Goal: Task Accomplishment & Management: Use online tool/utility

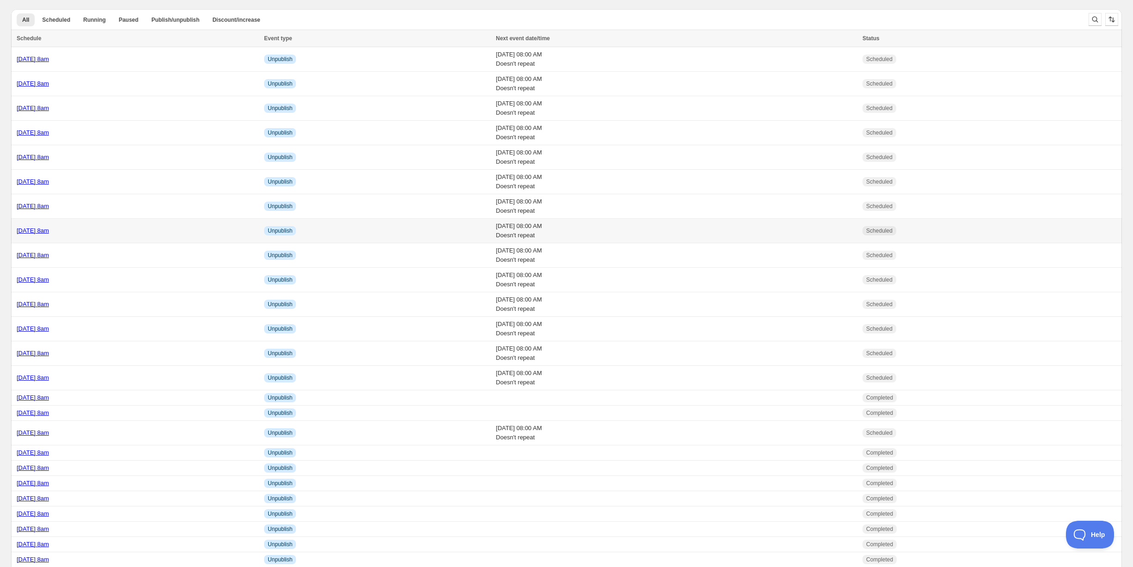
click at [110, 232] on div "[DATE] 8am" at bounding box center [138, 230] width 242 height 9
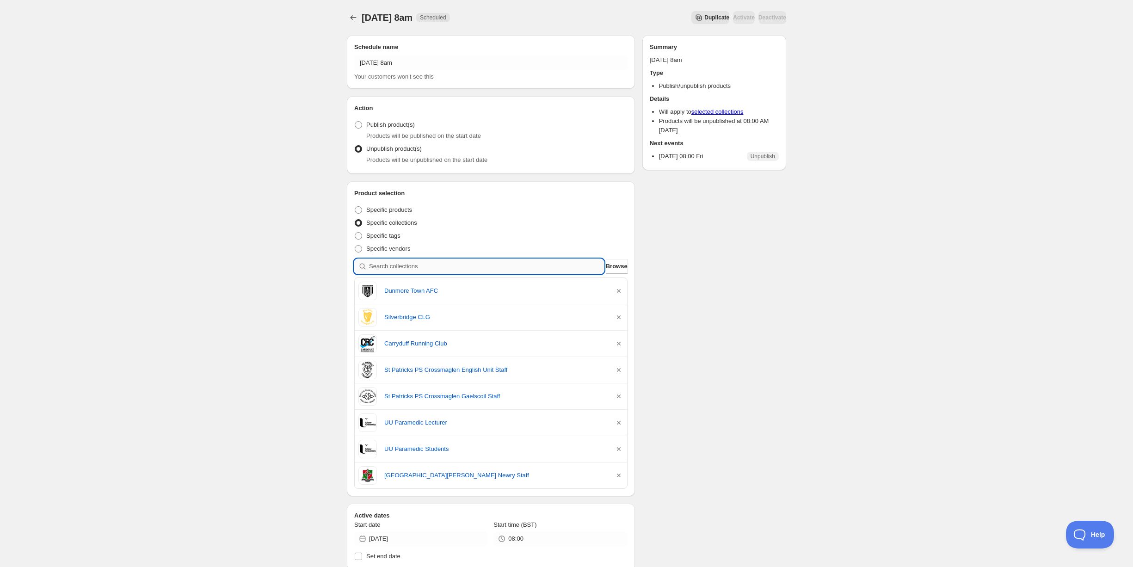
click at [393, 267] on input "search" at bounding box center [486, 266] width 235 height 15
type input "d"
